Goal: Information Seeking & Learning: Learn about a topic

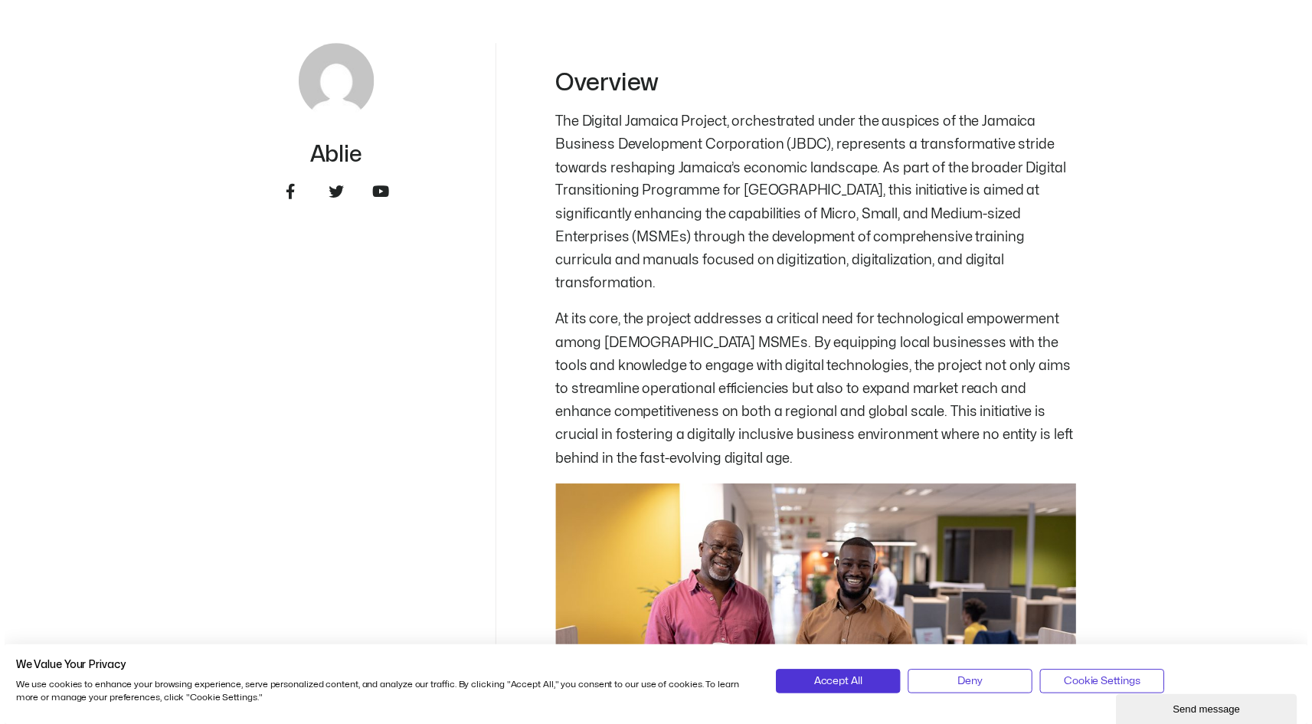
scroll to position [939, 0]
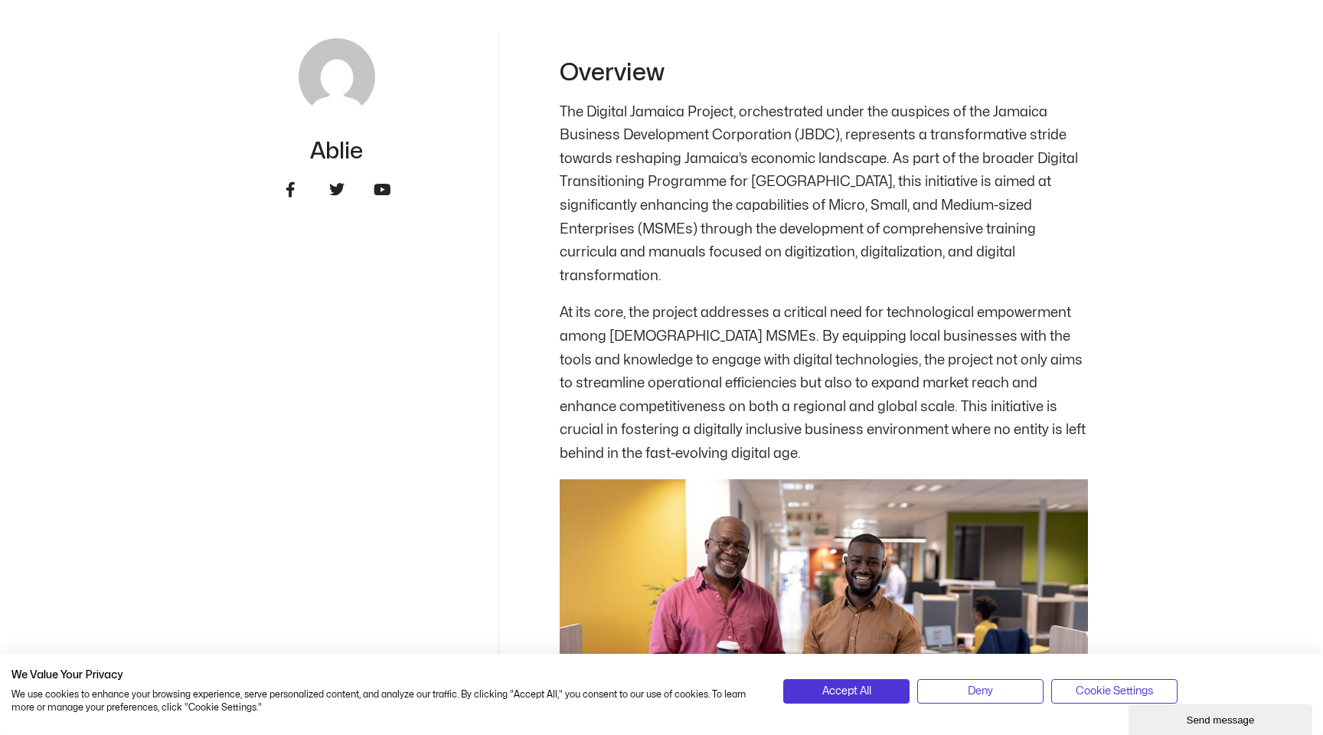
click at [701, 113] on p "The Digital Jamaica Project, orchestrated under the auspices of the Jamaica Bus…" at bounding box center [824, 195] width 528 height 188
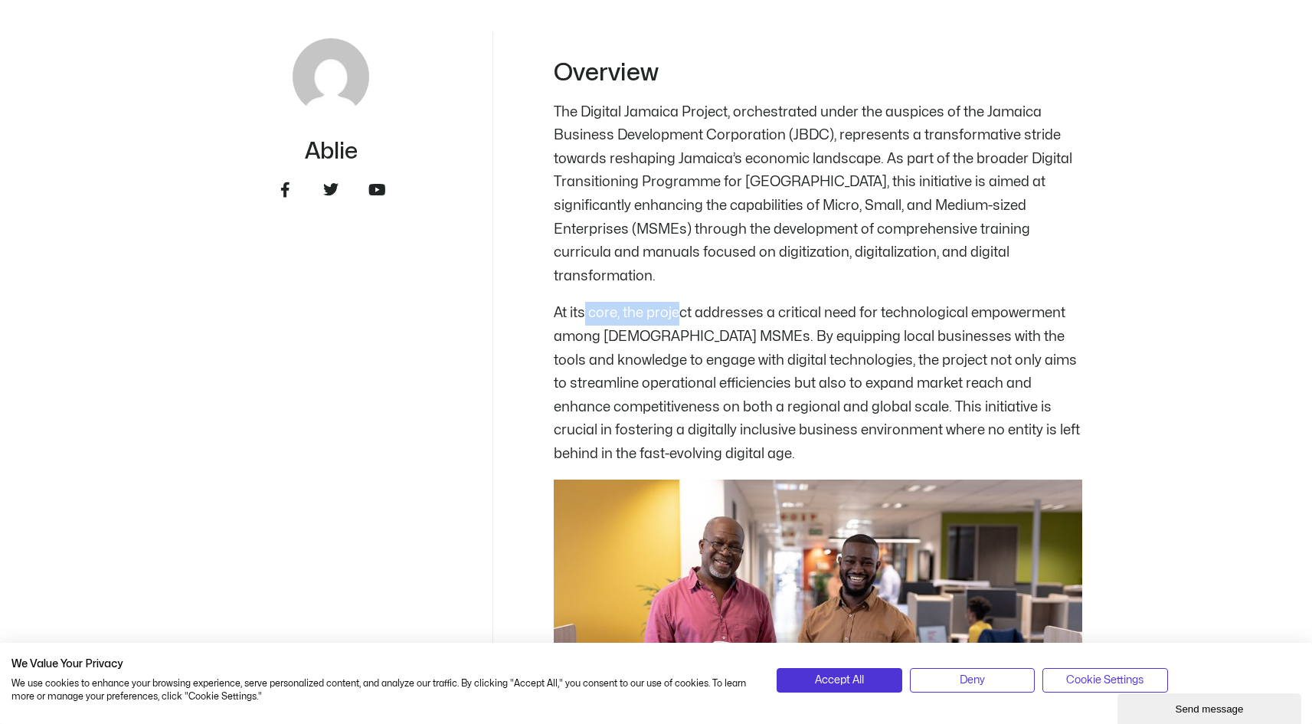
drag, startPoint x: 585, startPoint y: 283, endPoint x: 680, endPoint y: 280, distance: 95.0
click at [680, 302] on p "At its core, the project addresses a critical need for technological empowermen…" at bounding box center [818, 384] width 528 height 164
drag, startPoint x: 609, startPoint y: 290, endPoint x: 678, endPoint y: 290, distance: 69.7
click at [678, 302] on p "At its core, the project addresses a critical need for technological empowermen…" at bounding box center [818, 384] width 528 height 164
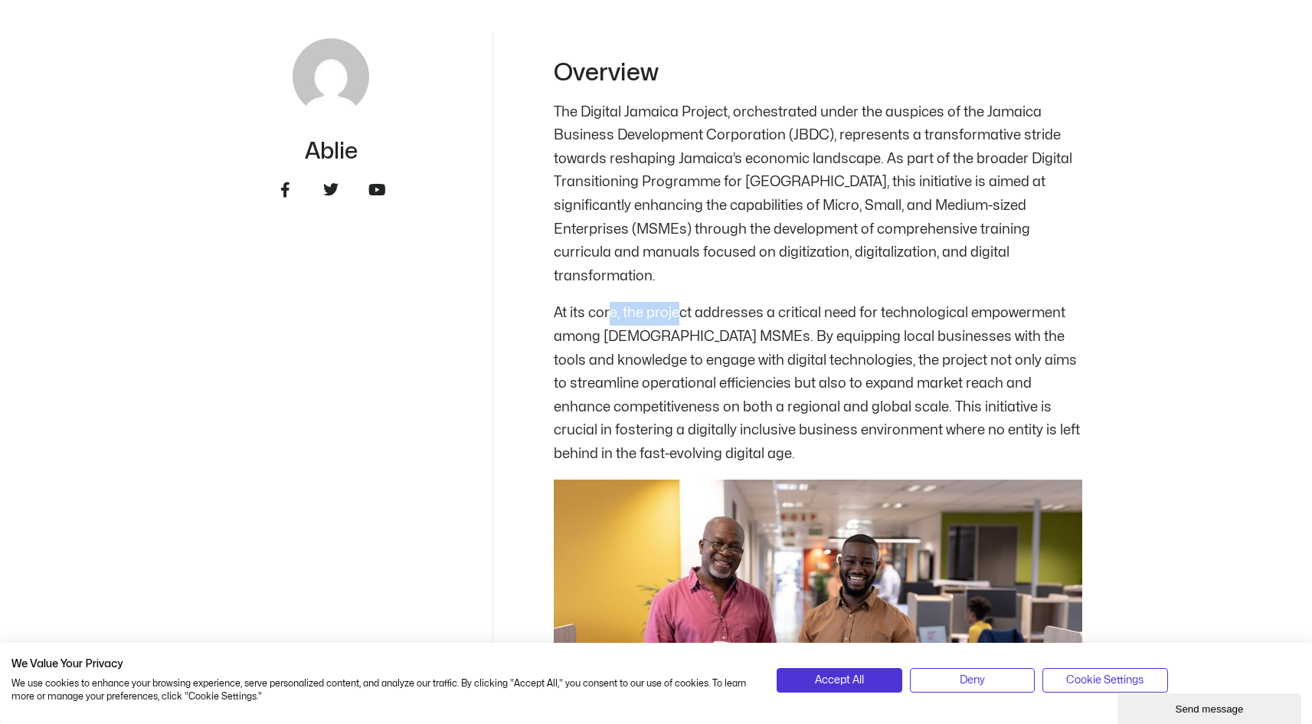
click at [678, 302] on p "At its core, the project addresses a critical need for technological empowermen…" at bounding box center [818, 384] width 528 height 164
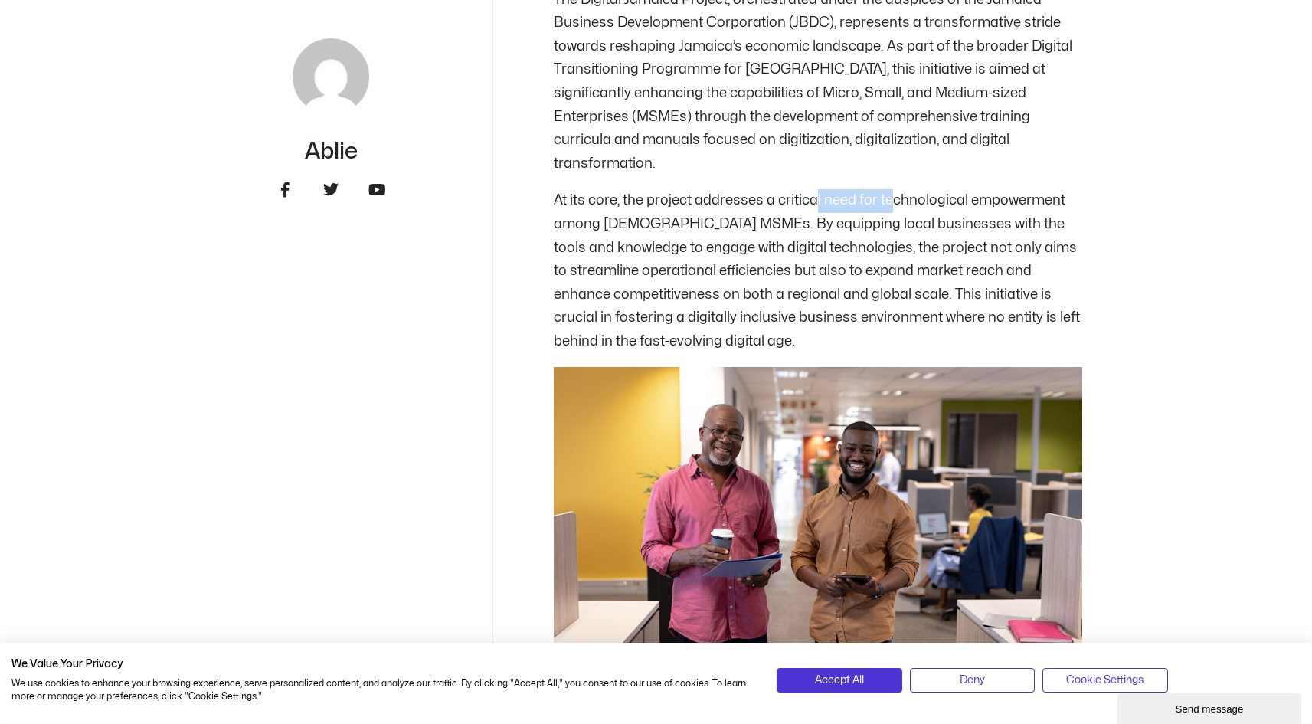
drag, startPoint x: 814, startPoint y: 164, endPoint x: 887, endPoint y: 164, distance: 73.5
click at [887, 189] on p "At its core, the project addresses a critical need for technological empowermen…" at bounding box center [818, 271] width 528 height 164
click at [888, 189] on p "At its core, the project addresses a critical need for technological empowermen…" at bounding box center [818, 271] width 528 height 164
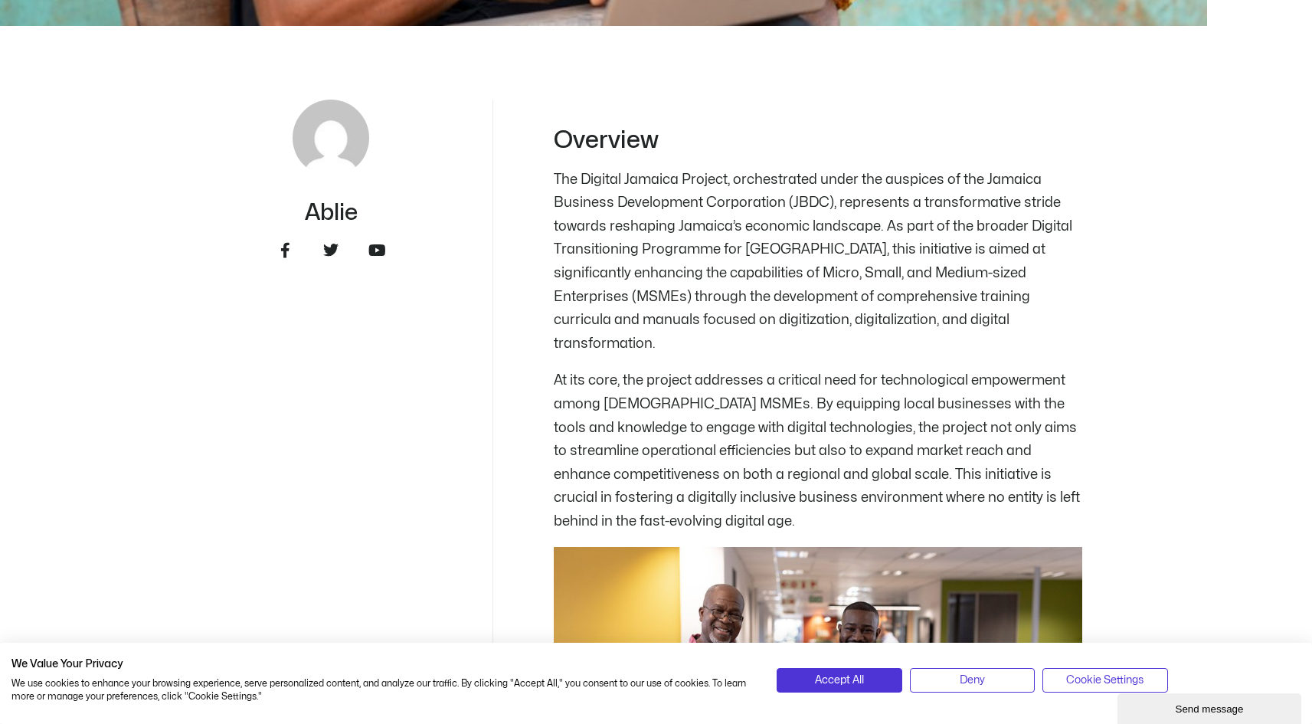
scroll to position [877, 0]
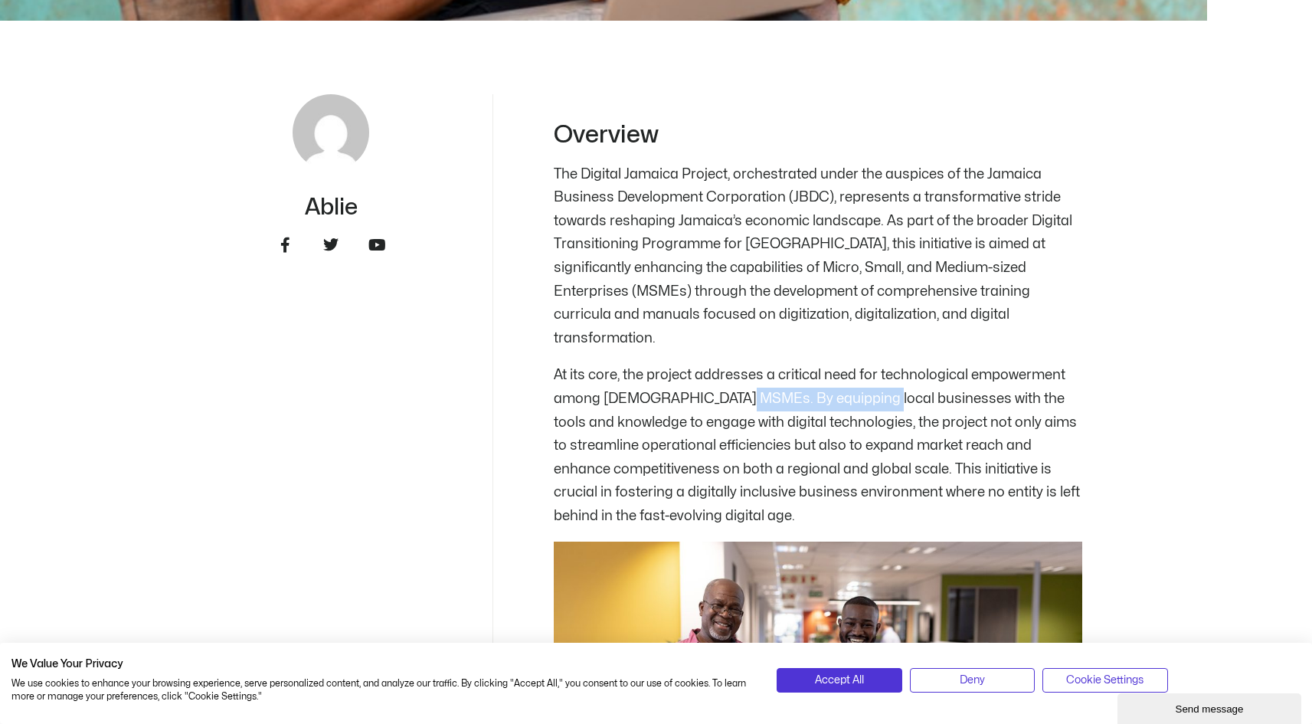
drag, startPoint x: 741, startPoint y: 368, endPoint x: 874, endPoint y: 368, distance: 133.2
click at [874, 368] on p "At its core, the project addresses a critical need for technological empowermen…" at bounding box center [818, 446] width 528 height 164
